Goal: Navigation & Orientation: Find specific page/section

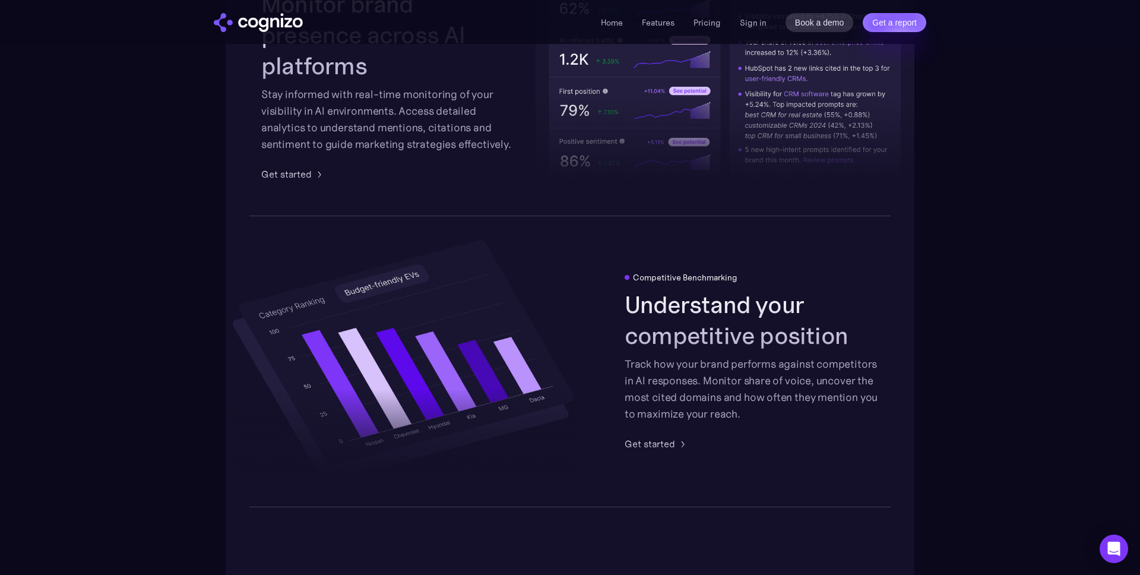
scroll to position [2014, 0]
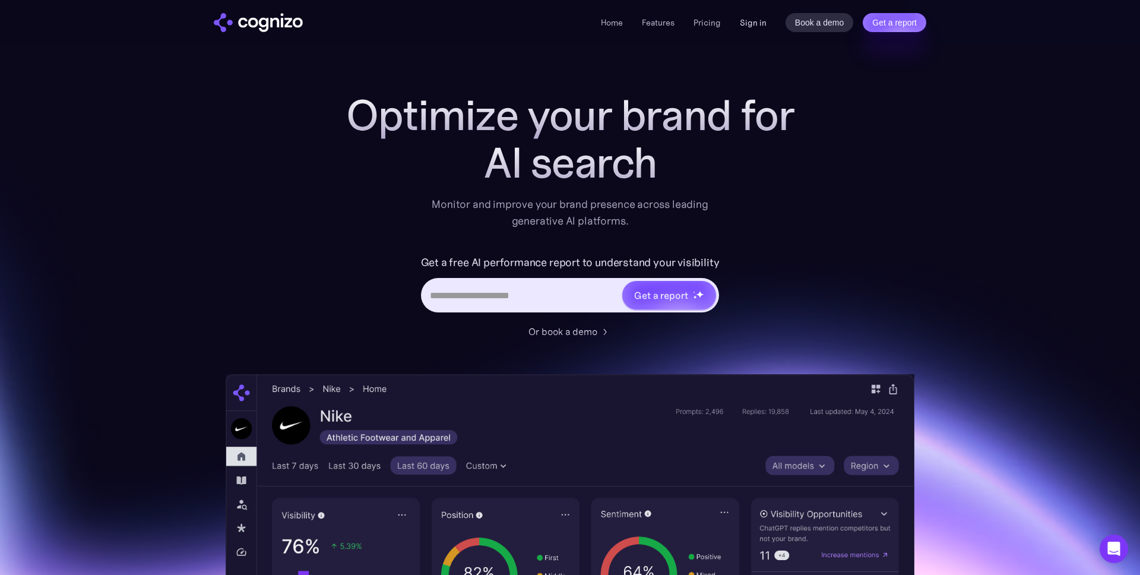
click at [766, 23] on link "Sign in" at bounding box center [753, 22] width 27 height 14
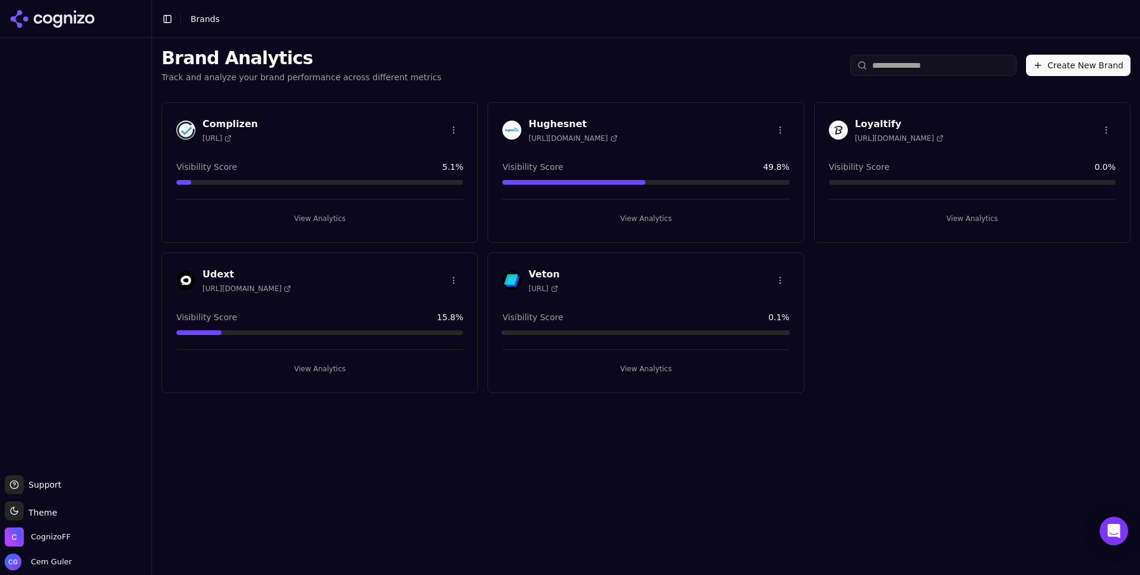
click at [258, 117] on h3 "Complizen" at bounding box center [229, 124] width 55 height 14
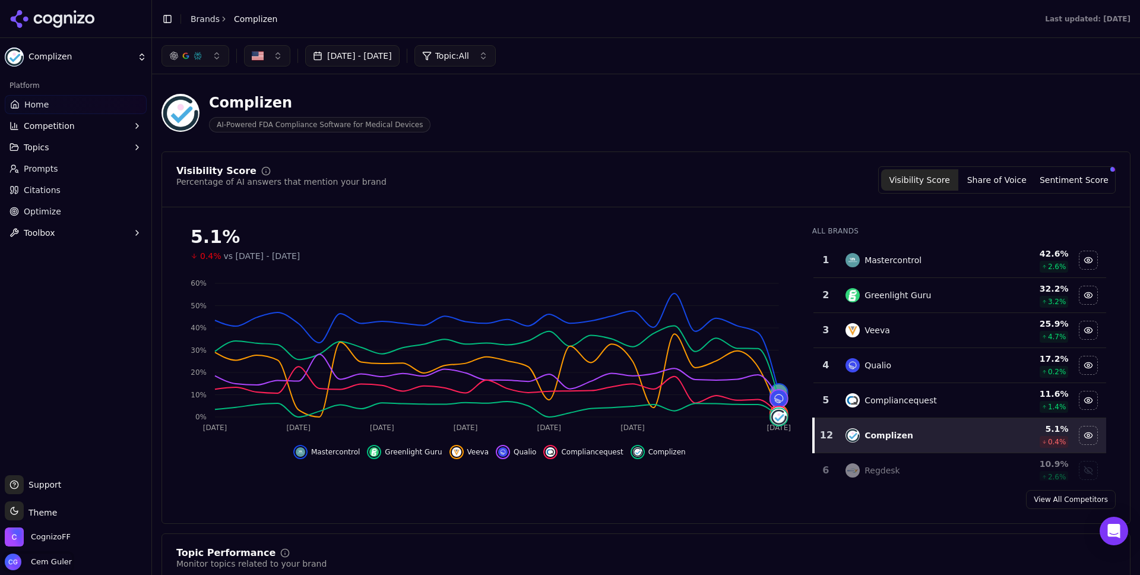
click at [58, 561] on span "Cem Guler" at bounding box center [49, 561] width 46 height 11
